Goal: Task Accomplishment & Management: Manage account settings

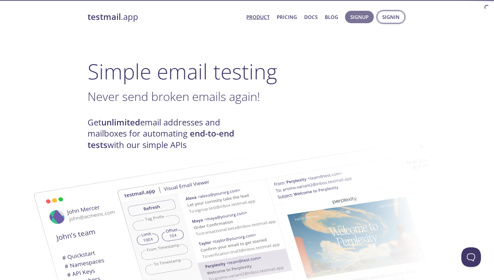
drag, startPoint x: 347, startPoint y: 20, endPoint x: 390, endPoint y: 20, distance: 42.5
click at [390, 20] on span "Signup Signin" at bounding box center [374, 17] width 63 height 16
click at [390, 20] on span "Signin" at bounding box center [390, 17] width 17 height 8
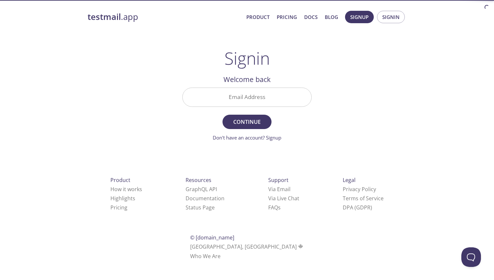
click at [241, 99] on input "Email Address" at bounding box center [247, 97] width 129 height 19
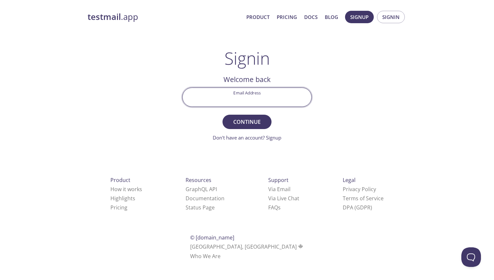
type input "[EMAIL_ADDRESS][DOMAIN_NAME]"
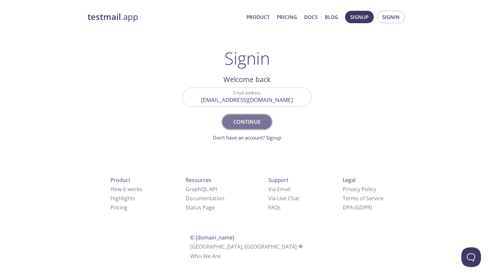
click at [259, 125] on span "Continue" at bounding box center [247, 121] width 35 height 9
click at [286, 92] on input "Signin Security Code" at bounding box center [247, 97] width 129 height 19
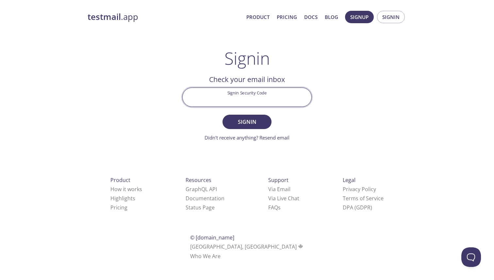
click at [264, 105] on input "Signin Security Code" at bounding box center [247, 97] width 129 height 19
paste input "WS2VXXS"
type input "WS2VXXS"
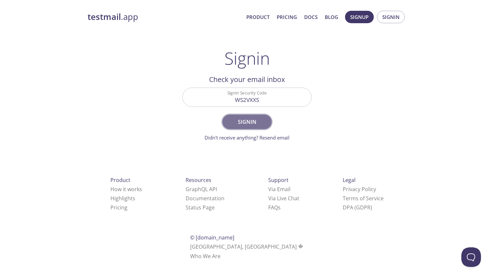
click at [251, 121] on span "Signin" at bounding box center [247, 121] width 35 height 9
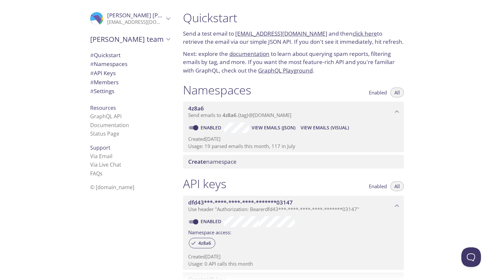
click at [433, 175] on div "Quickstart Send a test email to [EMAIL_ADDRESS][DOMAIN_NAME] and then click her…" at bounding box center [336, 140] width 316 height 280
